Goal: Browse casually

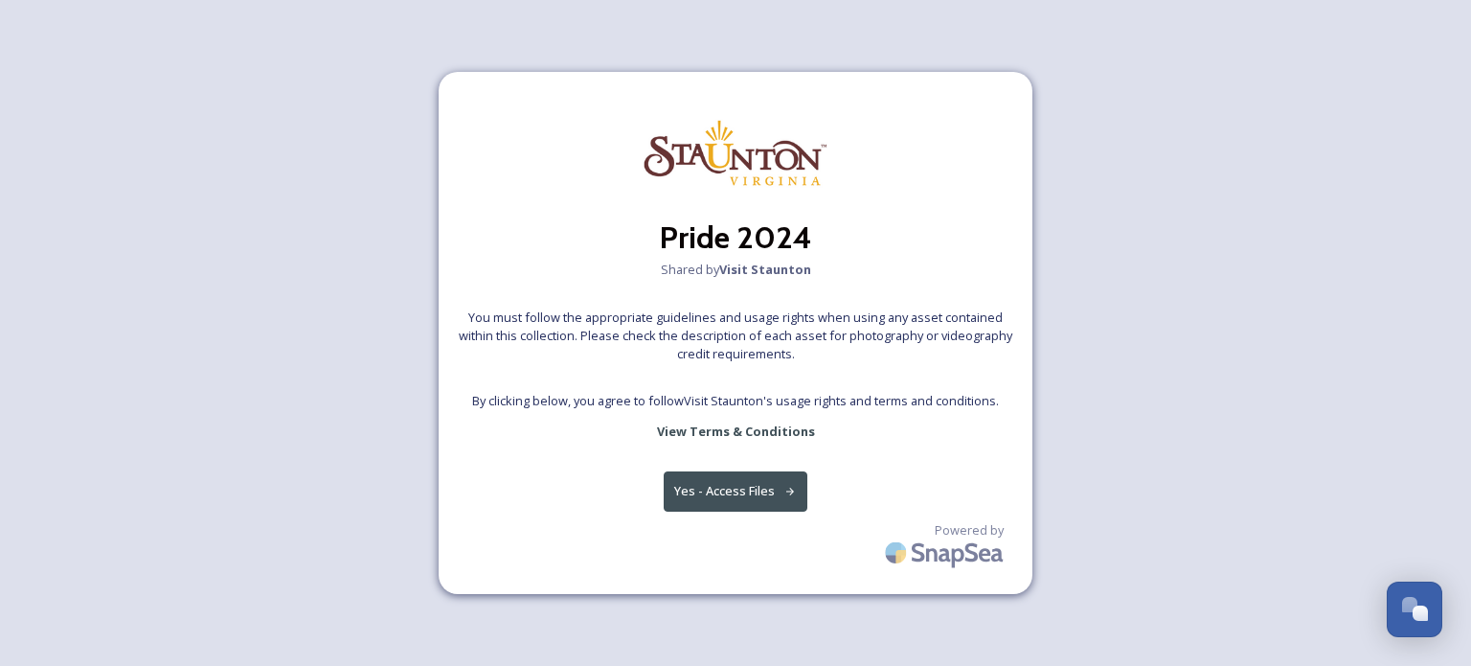
click at [731, 492] on button "Yes - Access Files" at bounding box center [736, 490] width 144 height 39
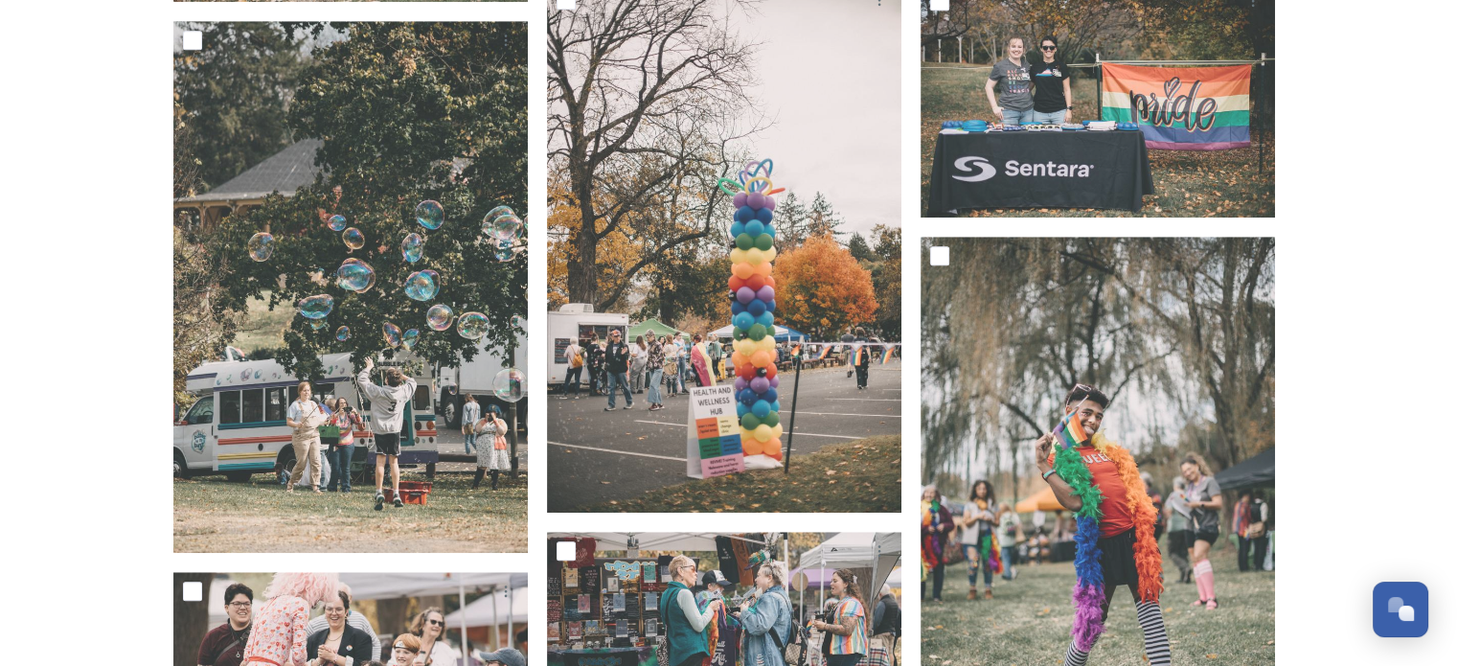
scroll to position [1437, 0]
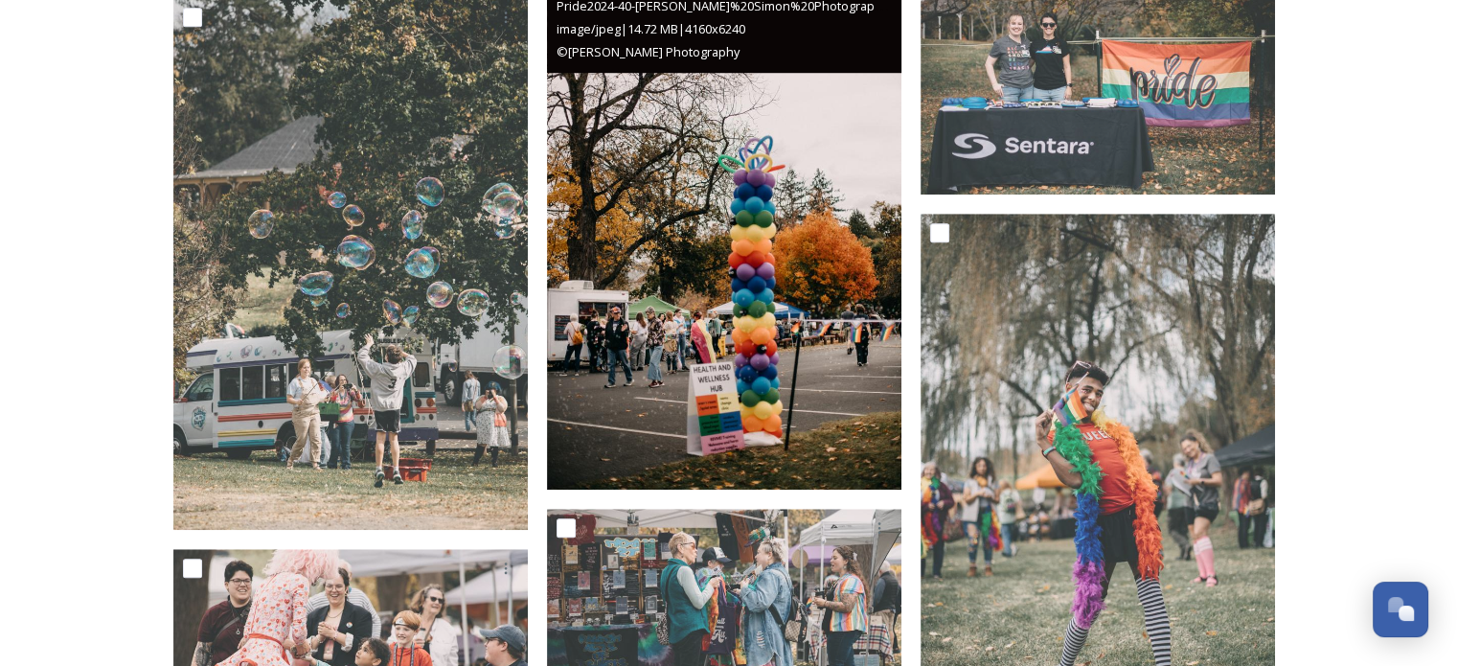
click at [776, 352] on img at bounding box center [724, 224] width 354 height 532
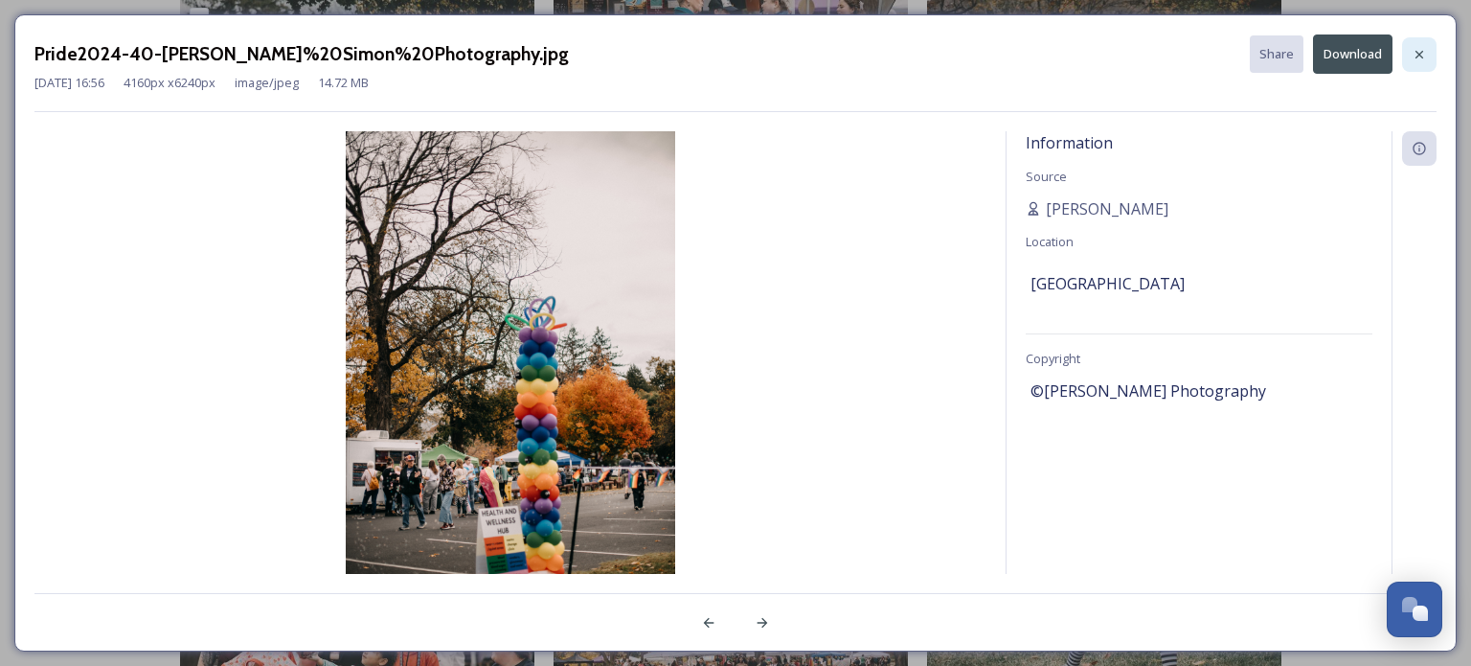
click at [1421, 53] on icon at bounding box center [1419, 54] width 15 height 15
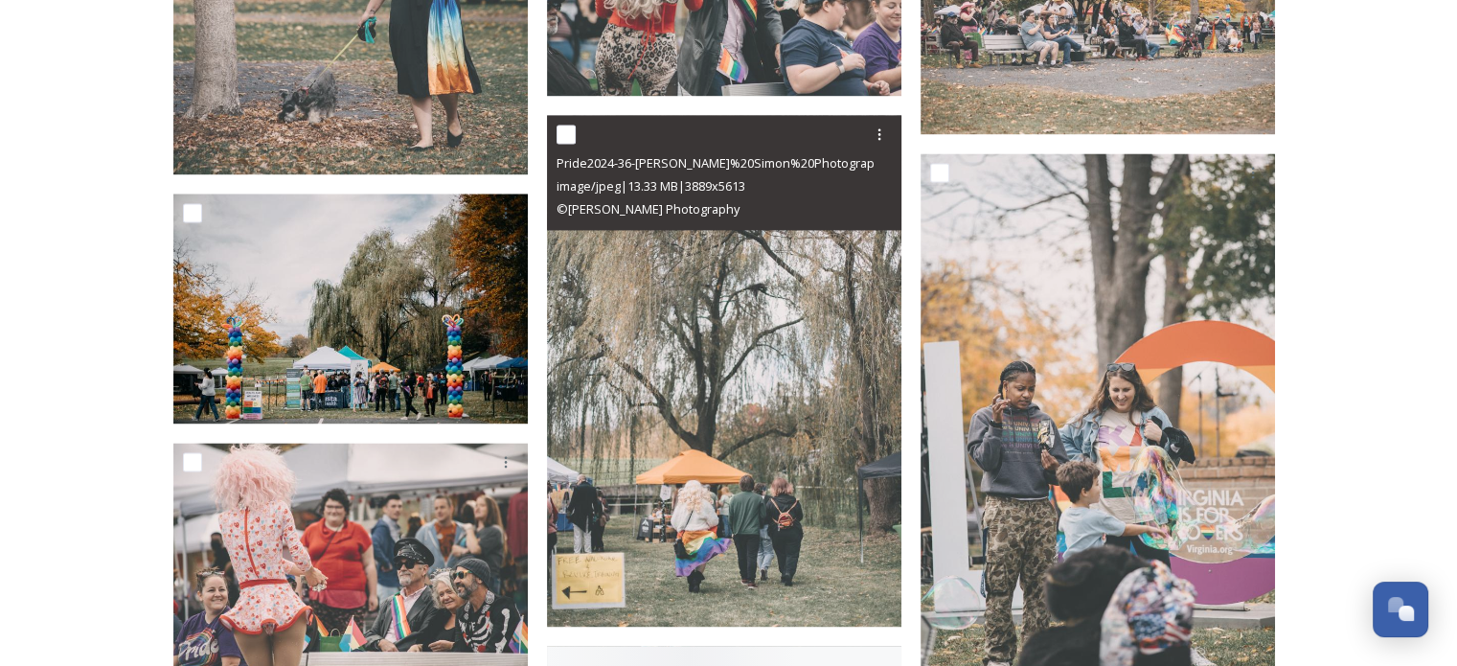
scroll to position [2873, 0]
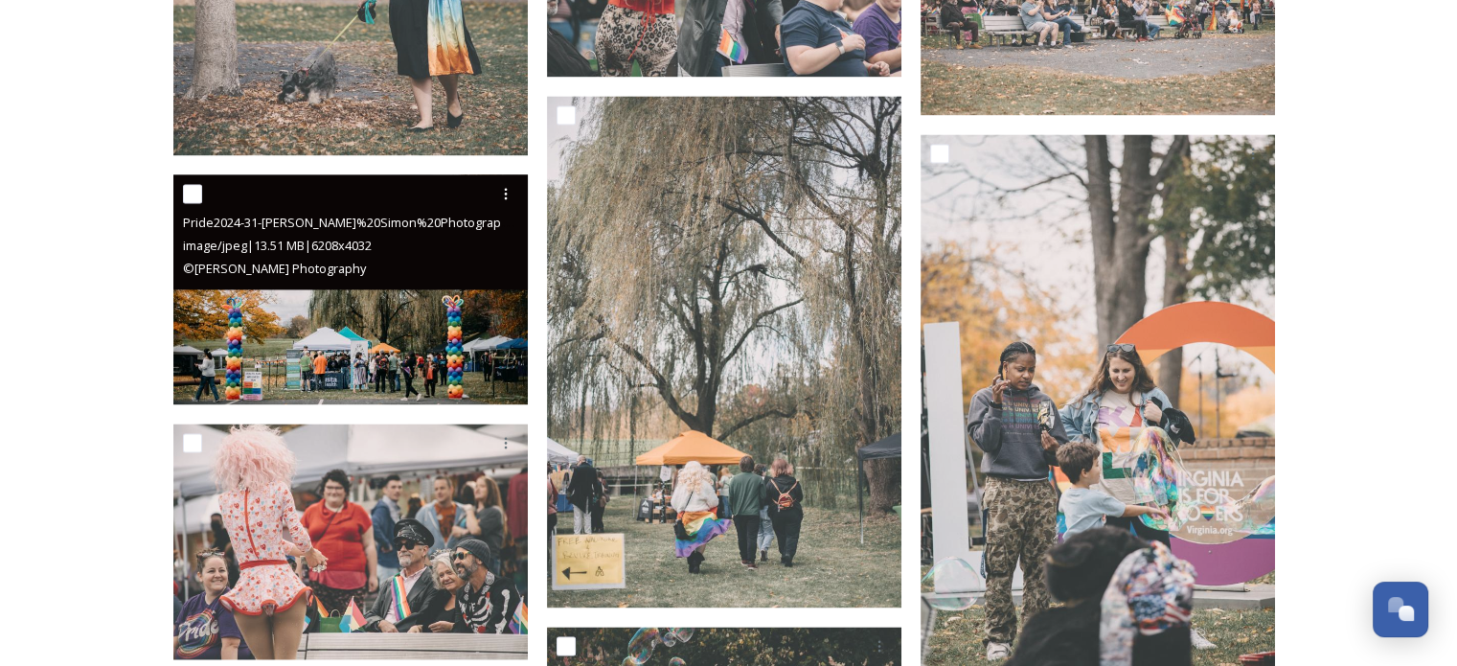
click at [271, 312] on img at bounding box center [350, 288] width 354 height 231
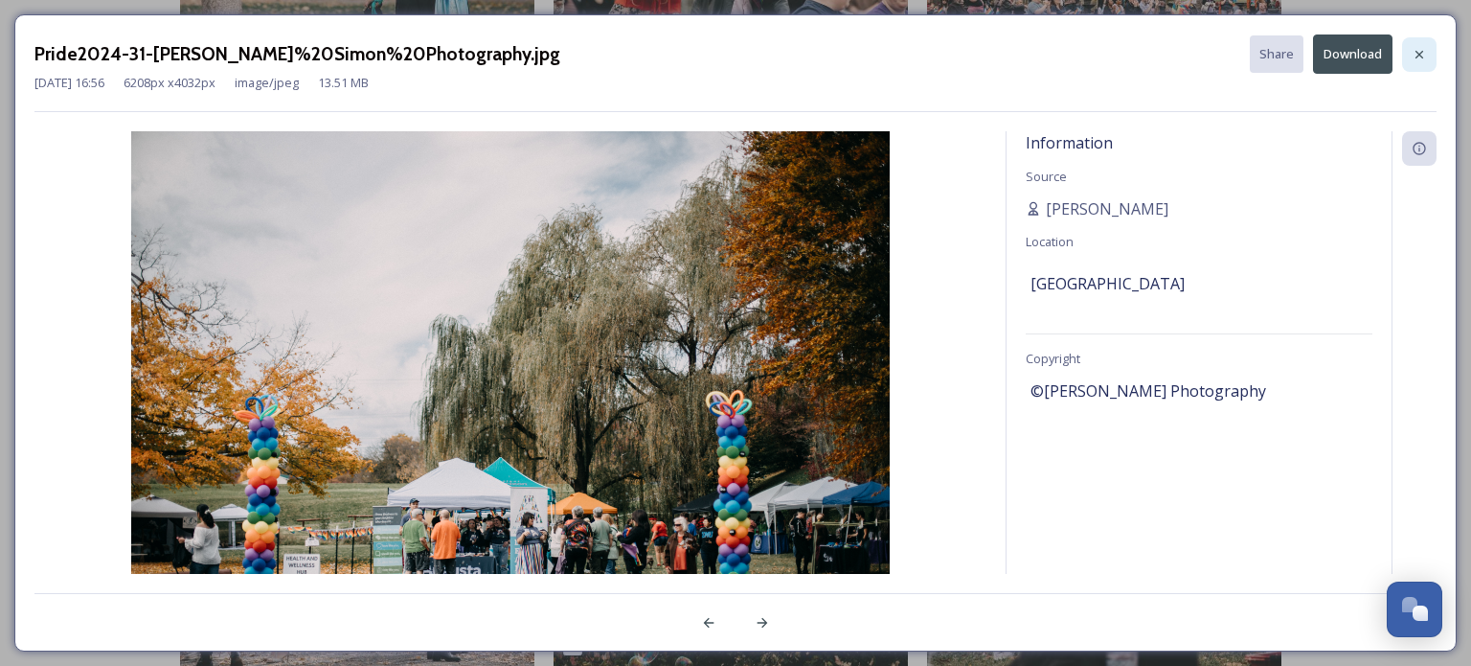
click at [1417, 53] on icon at bounding box center [1419, 54] width 15 height 15
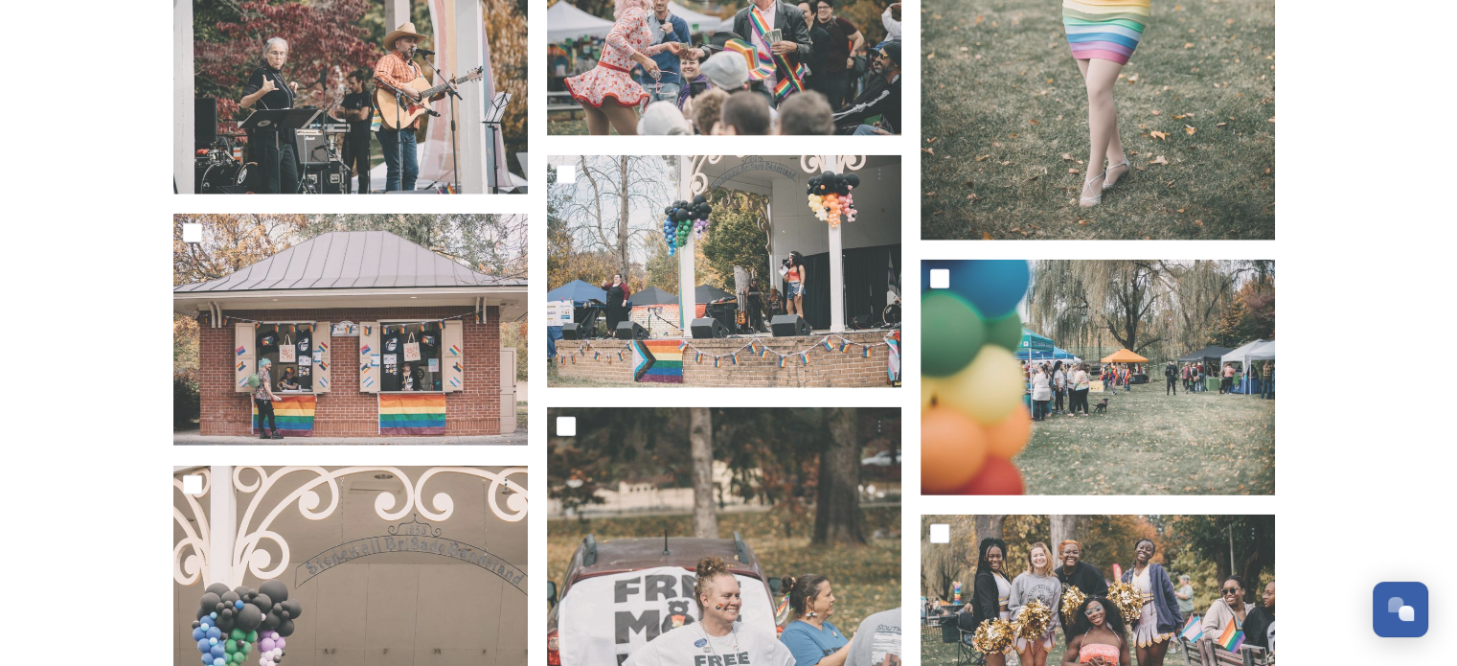
scroll to position [4409, 0]
